Goal: Task Accomplishment & Management: Use online tool/utility

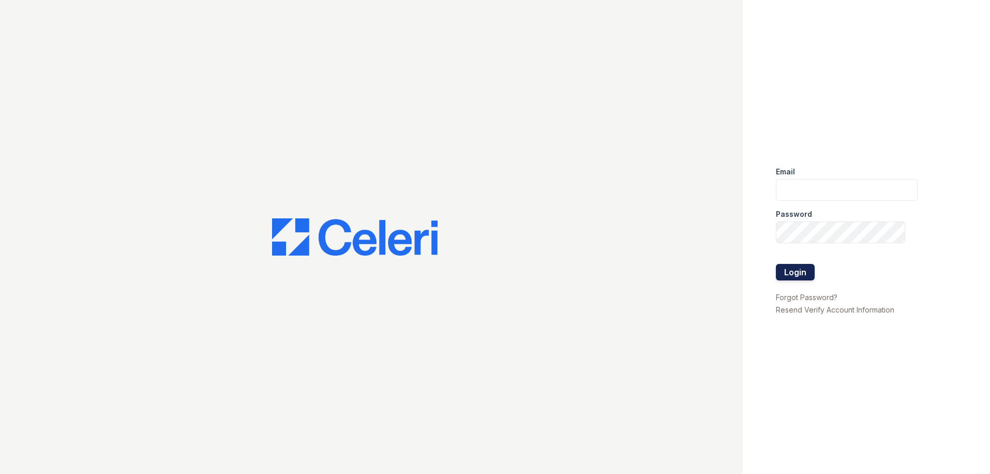
type input "[PERSON_NAME][EMAIL_ADDRESS][PERSON_NAME][DOMAIN_NAME]"
click at [801, 275] on button "Login" at bounding box center [795, 272] width 39 height 17
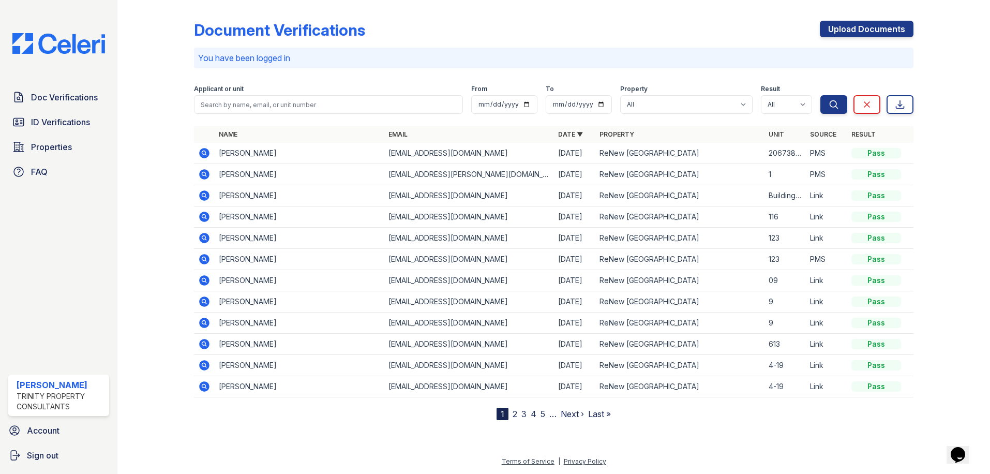
click at [207, 174] on icon at bounding box center [205, 174] width 10 height 10
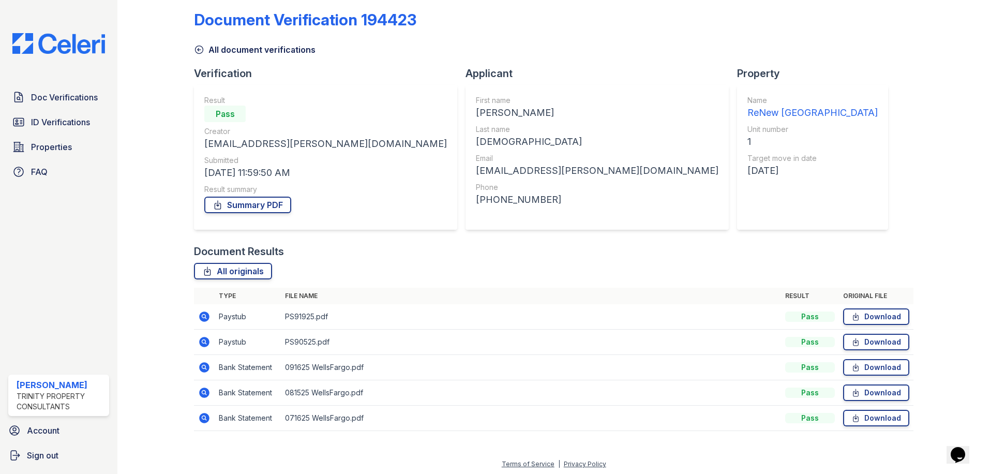
scroll to position [13, 0]
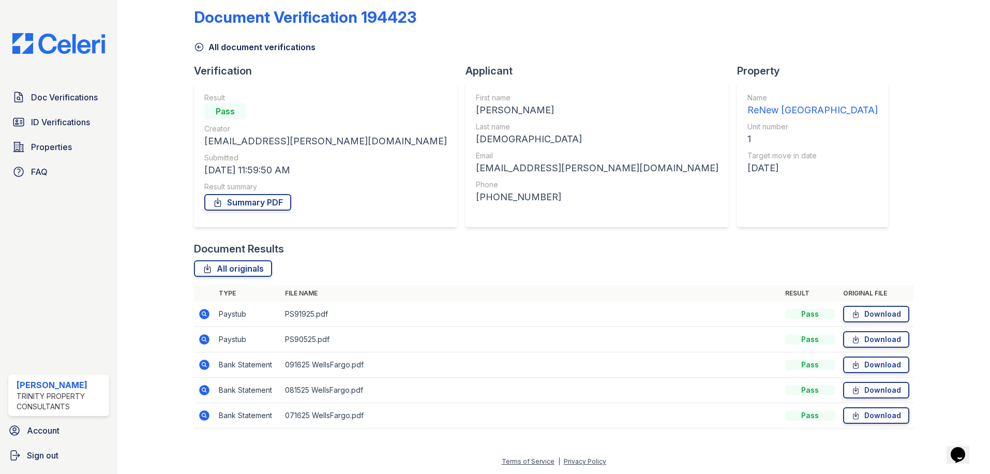
click at [208, 313] on icon at bounding box center [205, 314] width 10 height 10
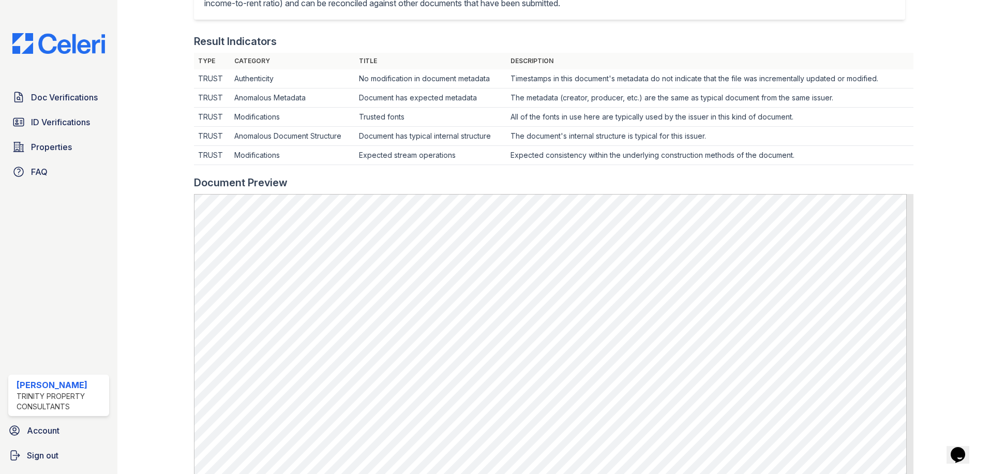
scroll to position [310, 0]
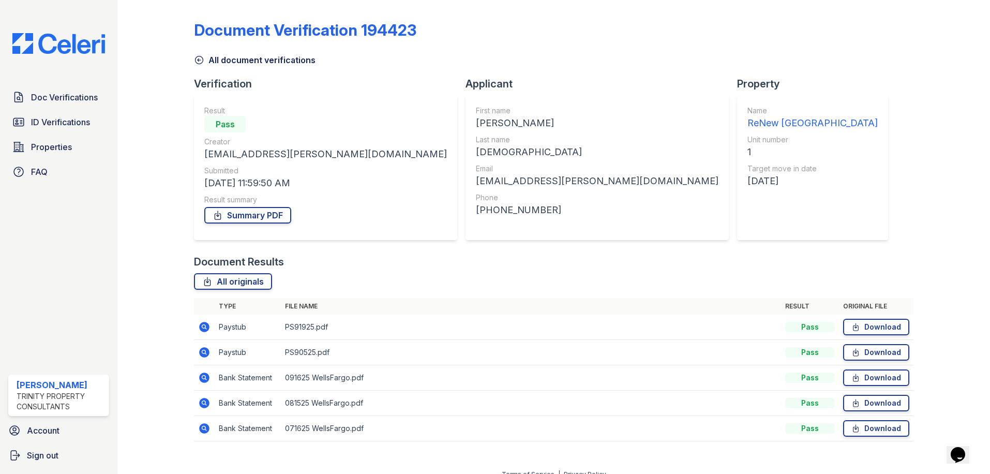
click at [209, 352] on icon at bounding box center [204, 352] width 12 height 12
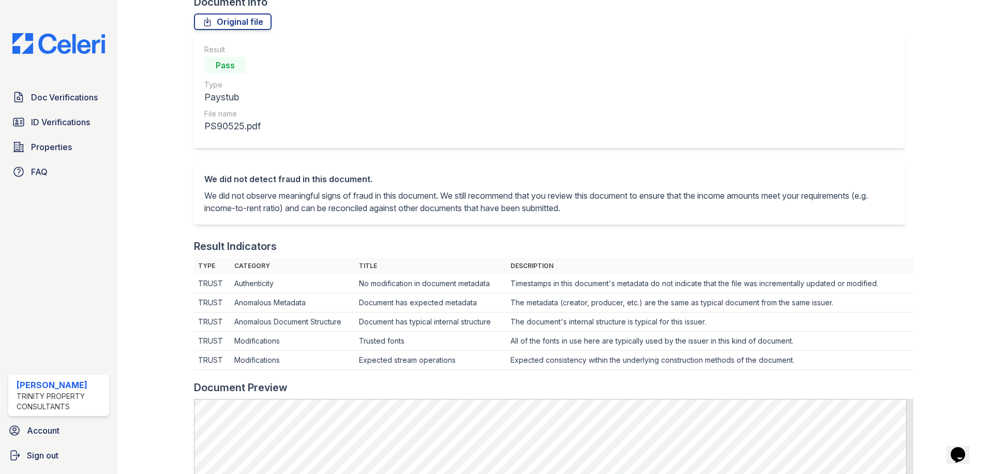
scroll to position [207, 0]
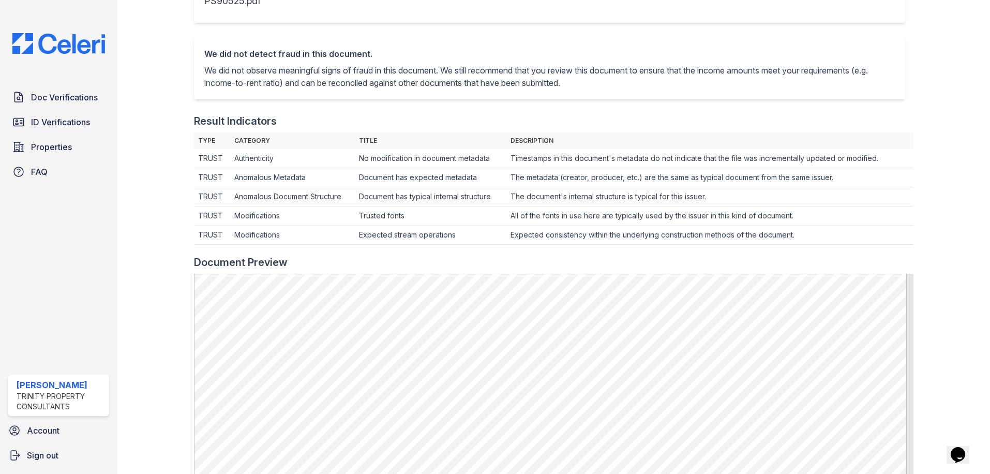
click at [629, 47] on div "We did not detect fraud in this document. We did not observe meaningful signs o…" at bounding box center [549, 68] width 711 height 62
click at [60, 96] on span "Doc Verifications" at bounding box center [64, 97] width 67 height 12
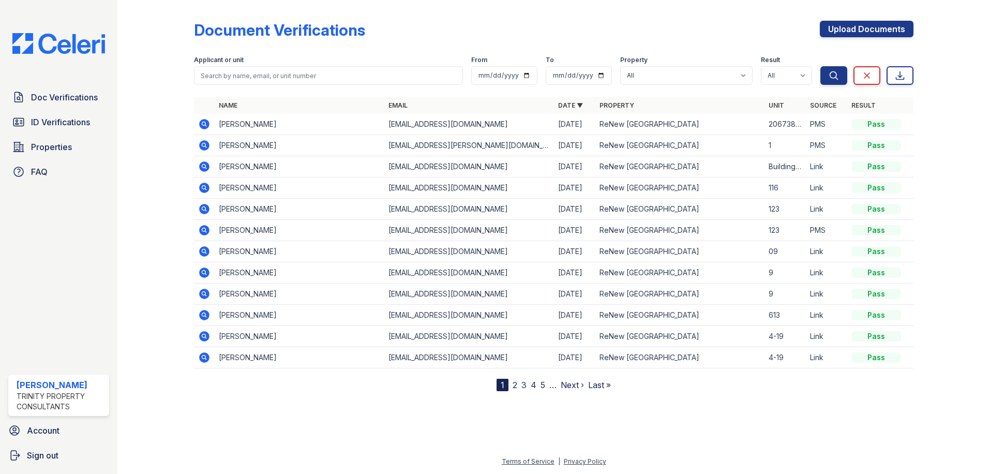
click at [207, 125] on icon at bounding box center [205, 124] width 10 height 10
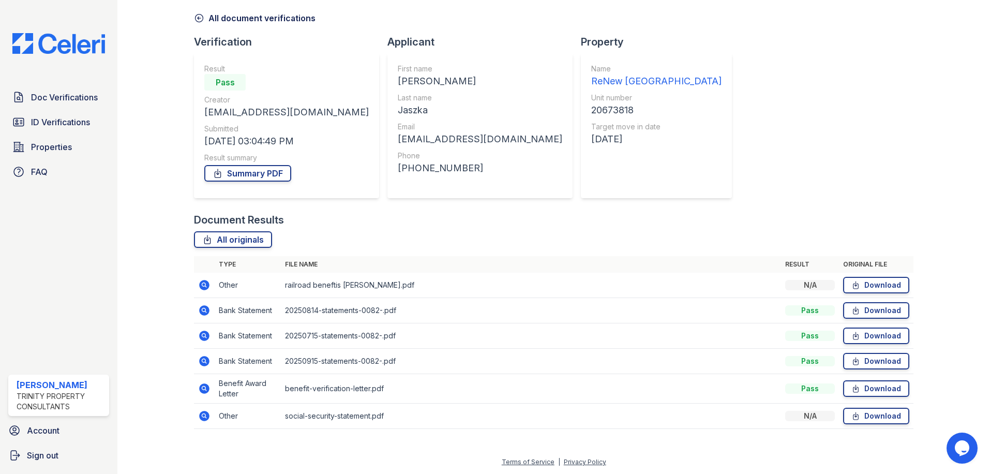
scroll to position [42, 0]
click at [204, 284] on icon at bounding box center [204, 283] width 3 height 3
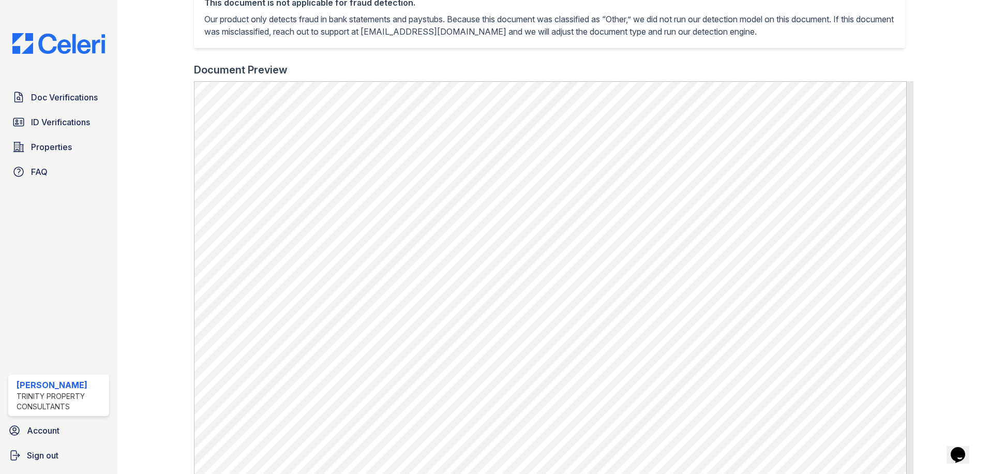
scroll to position [259, 0]
click at [71, 90] on link "Doc Verifications" at bounding box center [58, 97] width 101 height 21
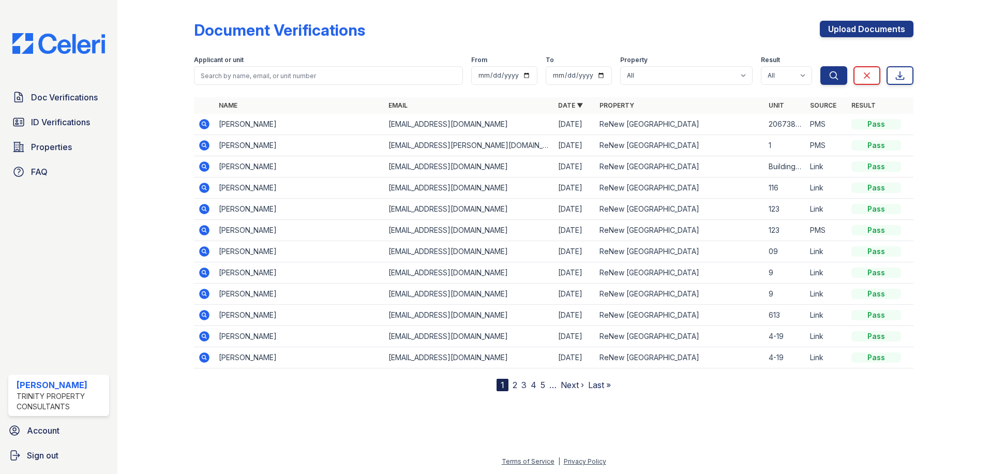
click at [200, 122] on icon at bounding box center [204, 124] width 12 height 12
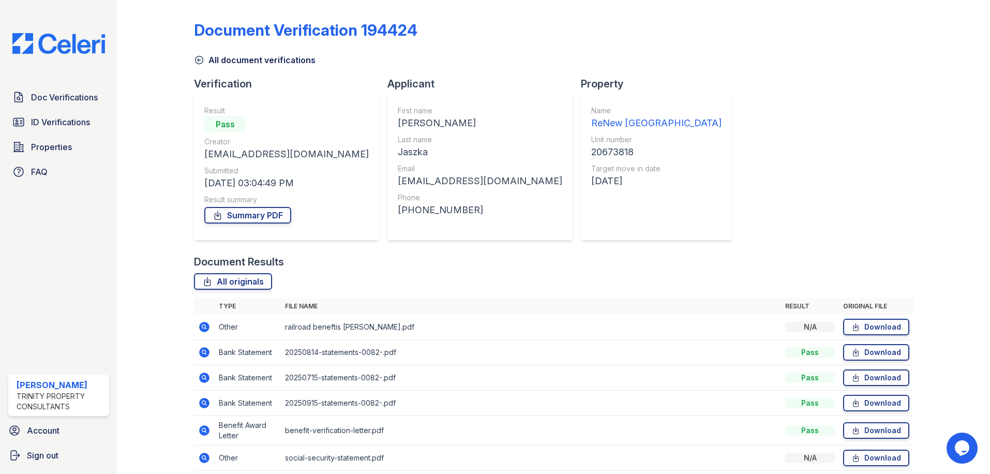
scroll to position [42, 0]
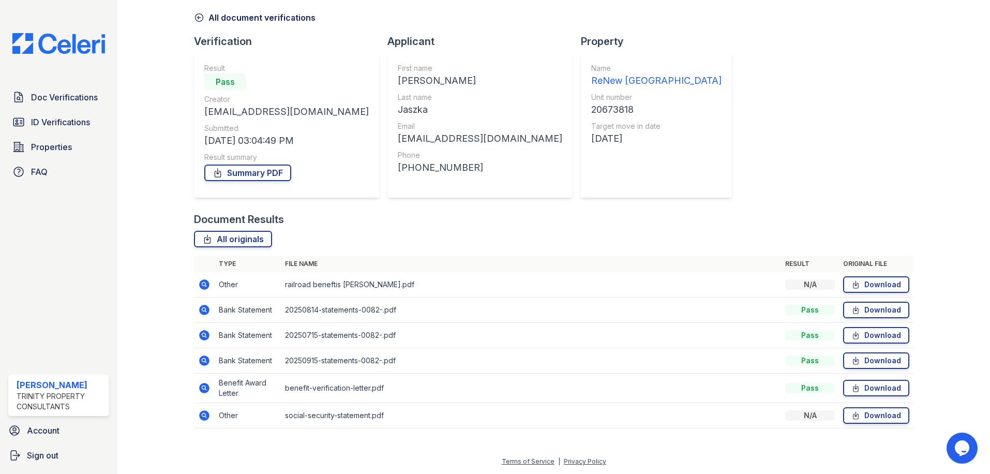
click at [202, 382] on icon at bounding box center [204, 388] width 12 height 12
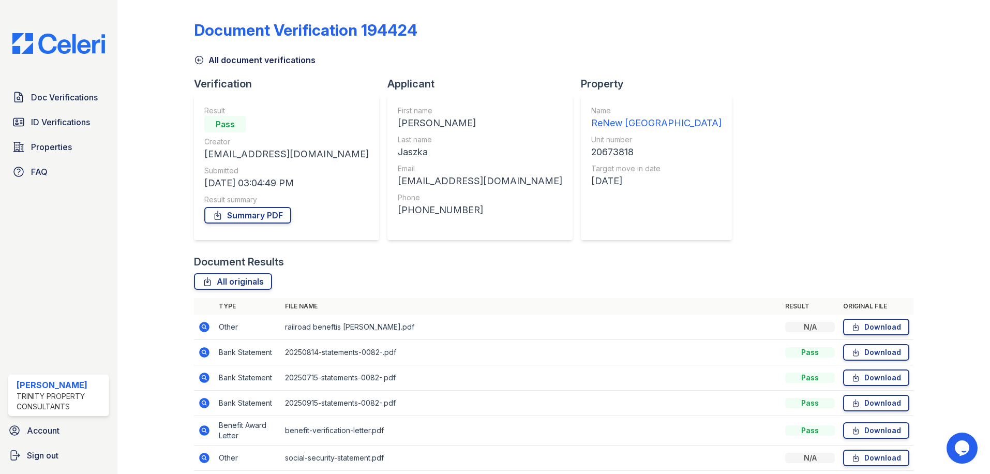
click at [208, 454] on icon at bounding box center [204, 457] width 12 height 12
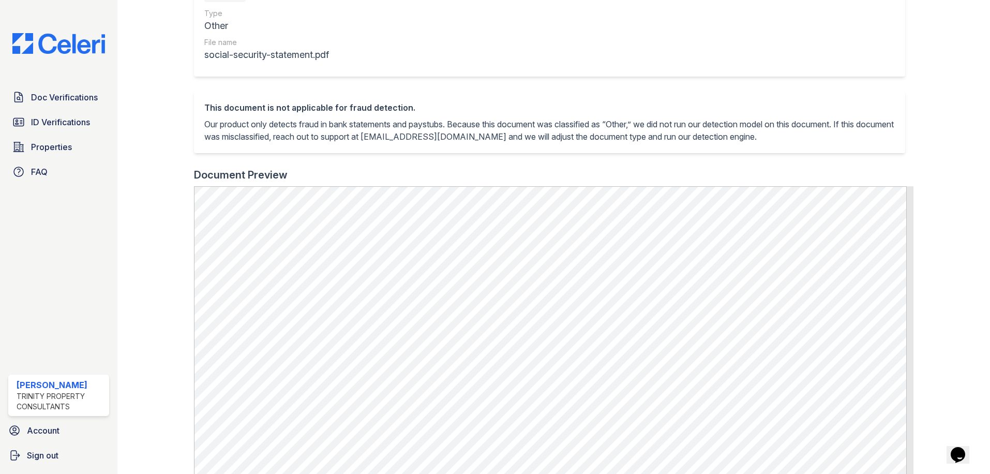
scroll to position [207, 0]
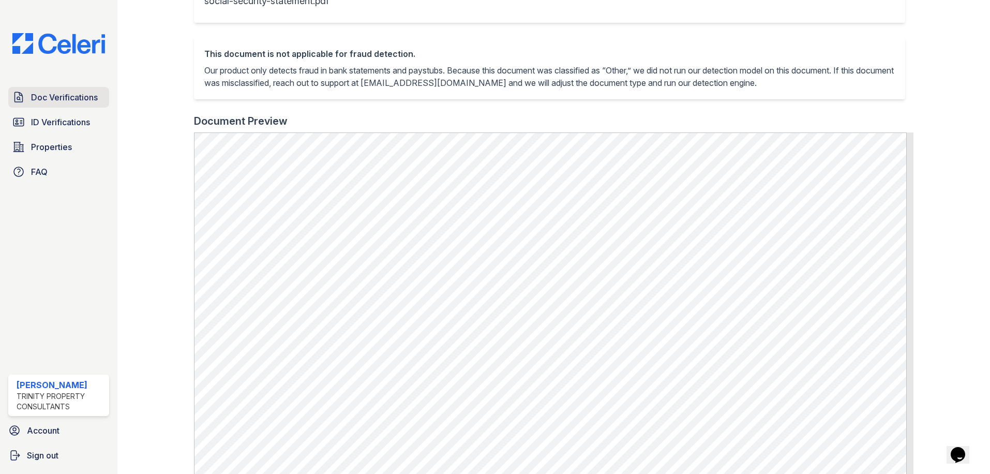
click at [49, 102] on span "Doc Verifications" at bounding box center [64, 97] width 67 height 12
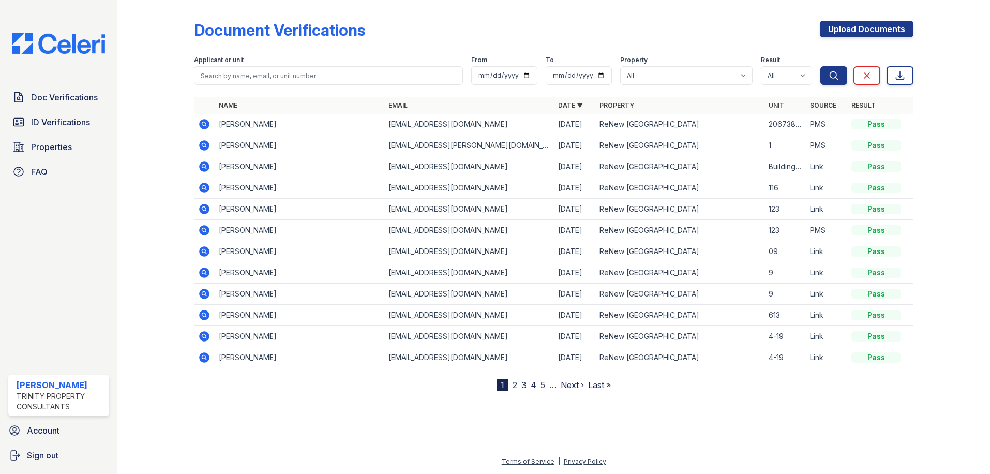
click at [576, 13] on div "Document Verifications Upload Documents Filter Applicant or unit From To Proper…" at bounding box center [553, 197] width 719 height 387
